Goal: Find specific page/section: Find specific page/section

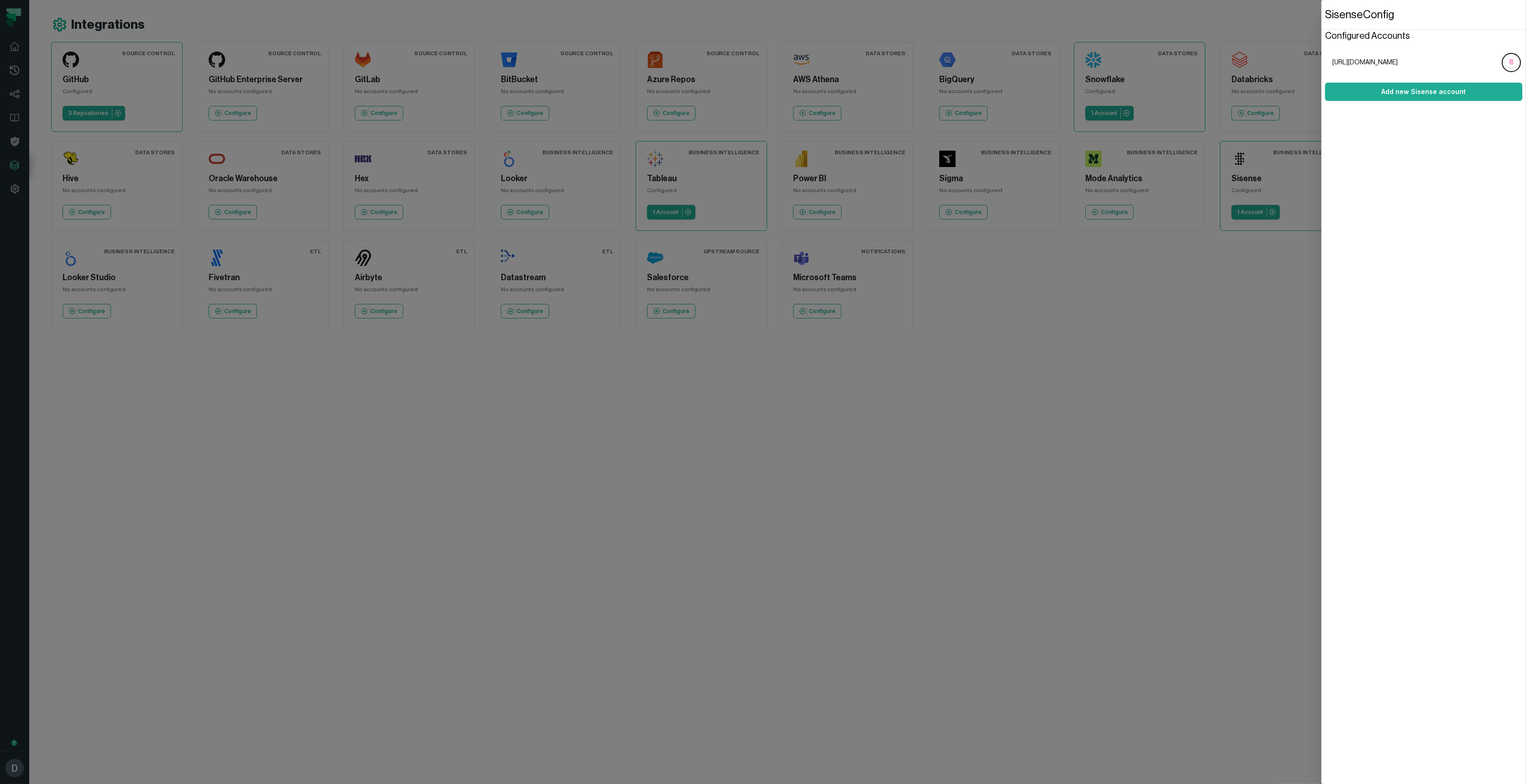
click at [1322, 541] on dialog "Sisense Config Configured Accounts https://analytics.bigpanda.io Add new Sisens…" at bounding box center [1424, 392] width 204 height 784
